Goal: Task Accomplishment & Management: Manage account settings

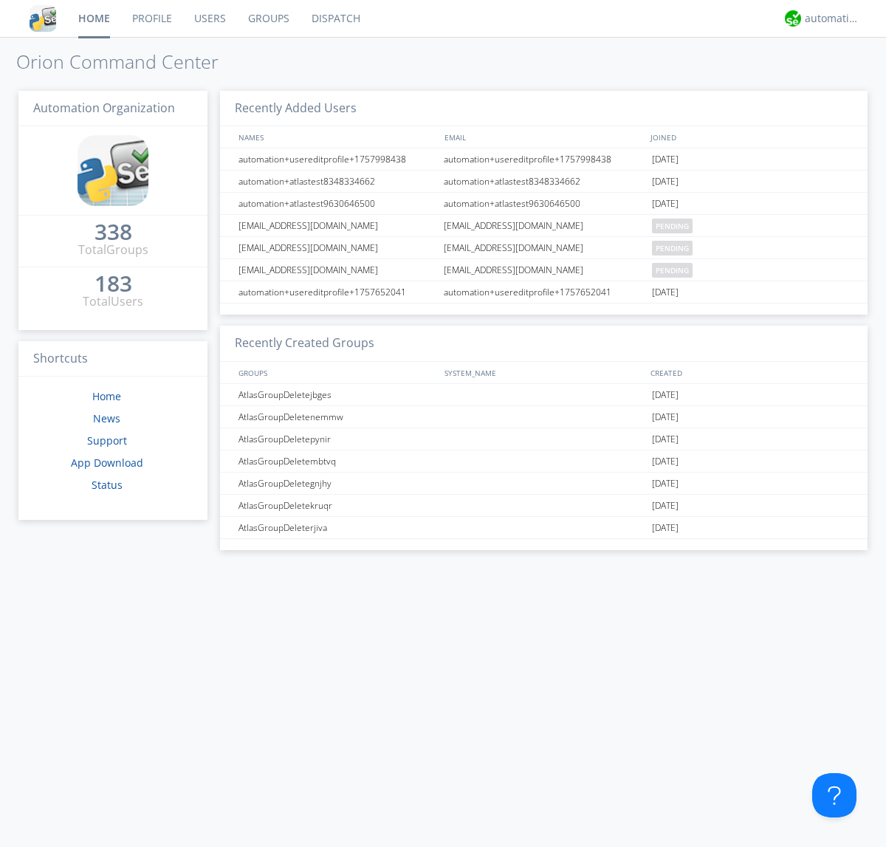
click at [267, 18] on link "Groups" at bounding box center [269, 18] width 64 height 37
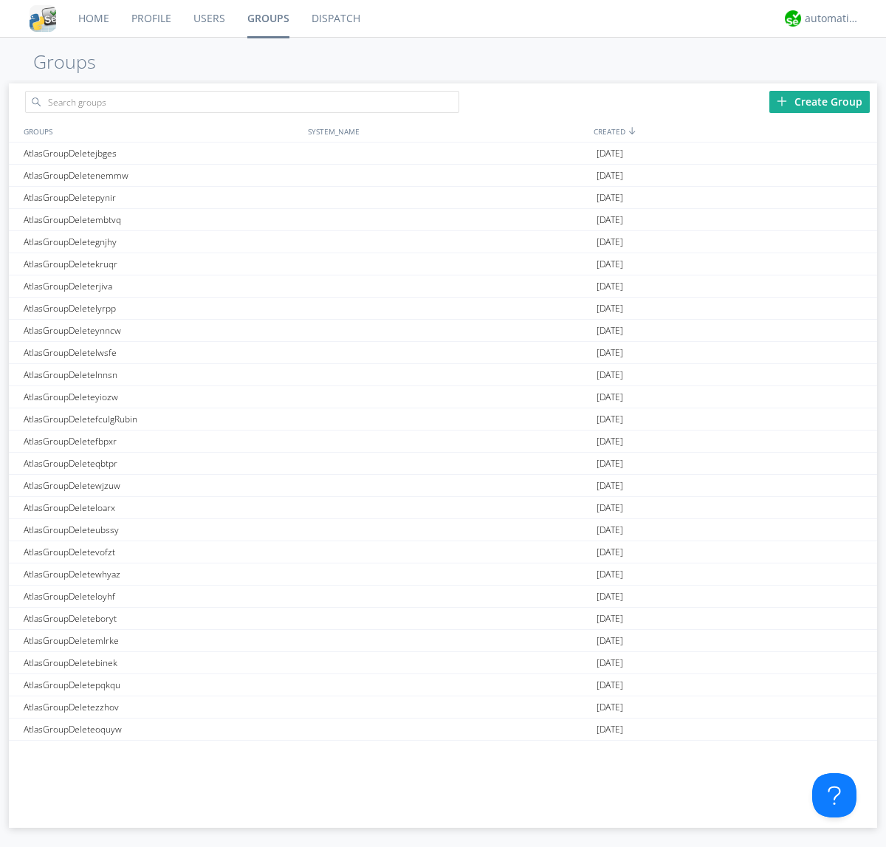
click at [820, 101] on div "Create Group" at bounding box center [819, 102] width 100 height 22
click at [267, 18] on link "Groups" at bounding box center [268, 18] width 64 height 37
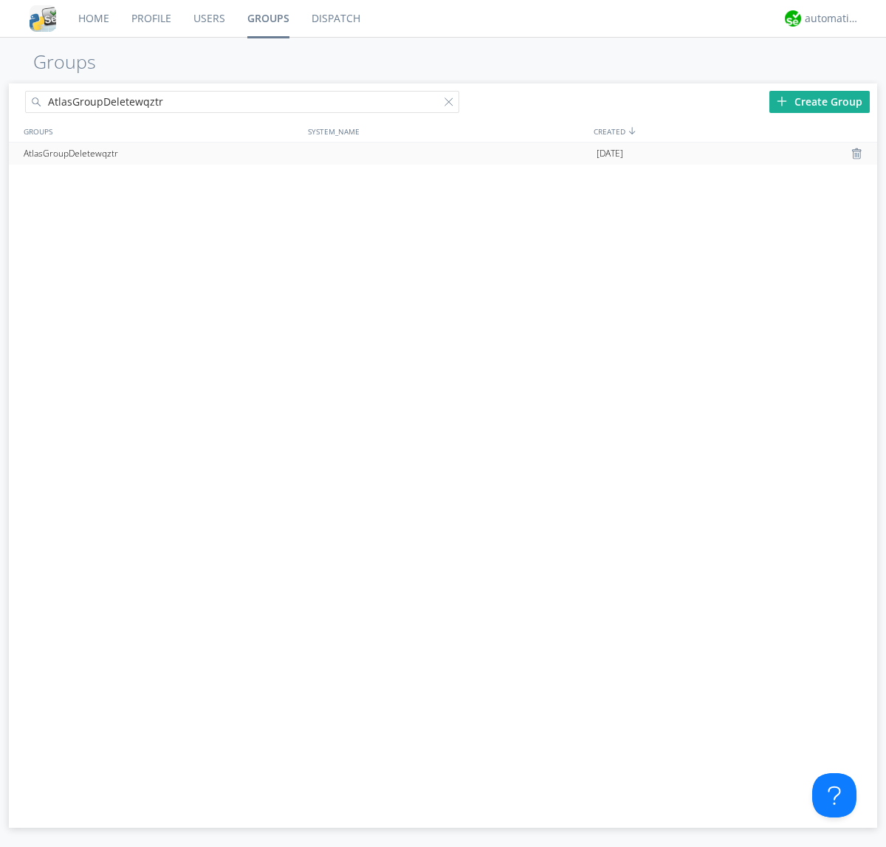
type input "AtlasGroupDeletewqztr"
click at [858, 154] on div at bounding box center [858, 154] width 15 height 12
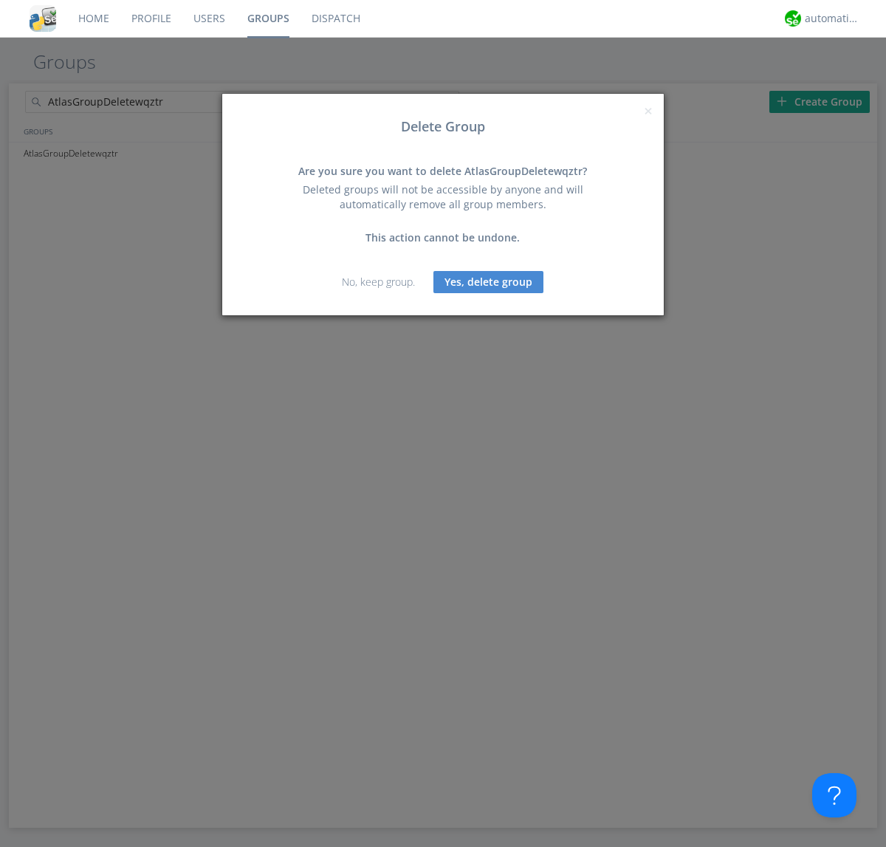
click at [489, 281] on button "Yes, delete group" at bounding box center [488, 282] width 110 height 22
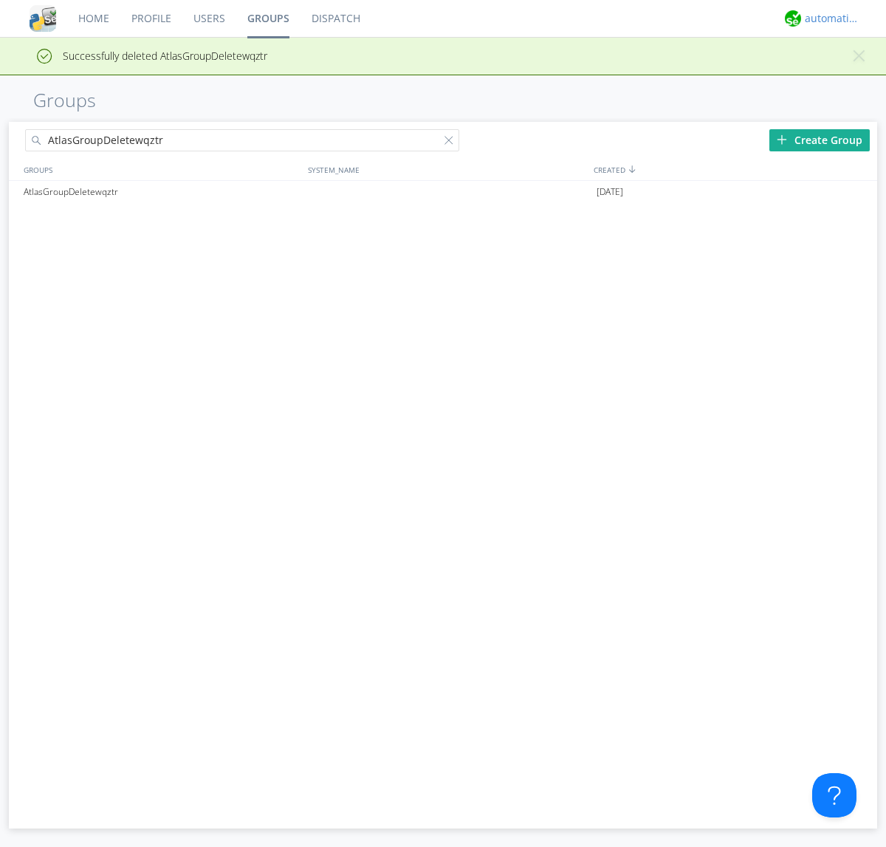
click at [829, 18] on div "automation+atlas" at bounding box center [832, 18] width 55 height 15
